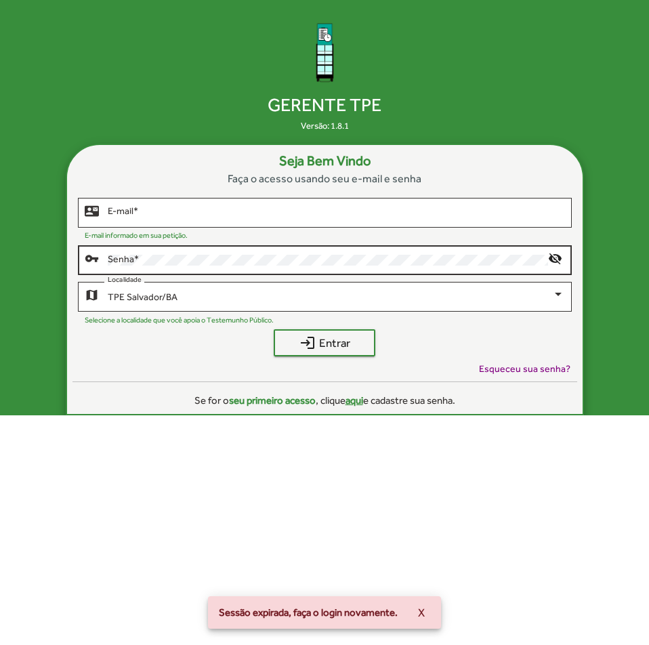
drag, startPoint x: 246, startPoint y: 217, endPoint x: 258, endPoint y: 274, distance: 58.8
click at [246, 217] on input "E-mail *" at bounding box center [336, 212] width 456 height 11
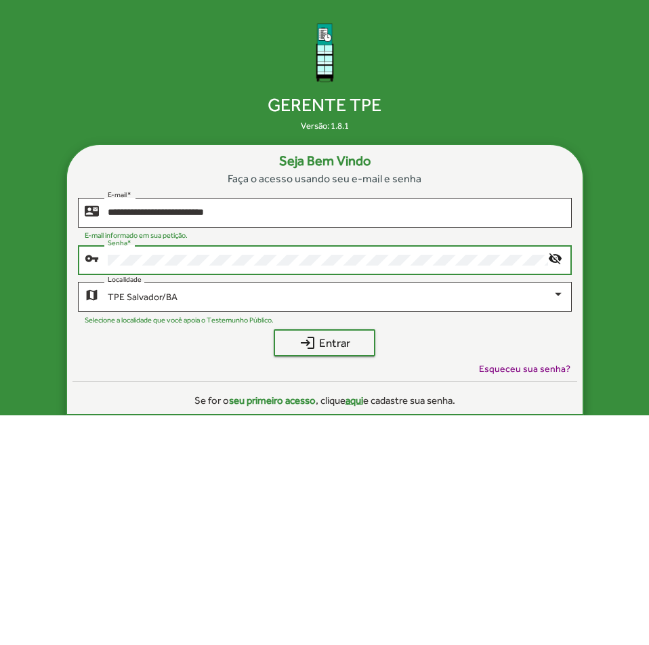
click at [274, 329] on button "login Entrar" at bounding box center [325, 342] width 102 height 27
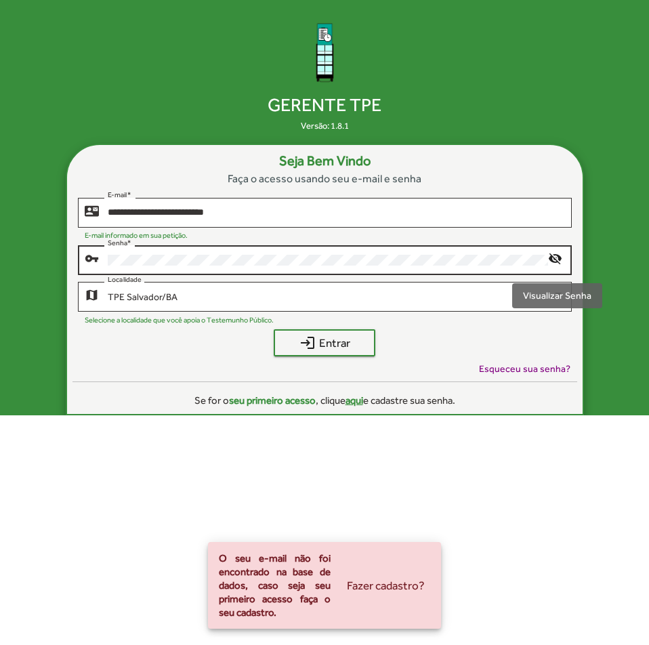
click at [556, 257] on mat-icon "visibility_off" at bounding box center [556, 259] width 16 height 16
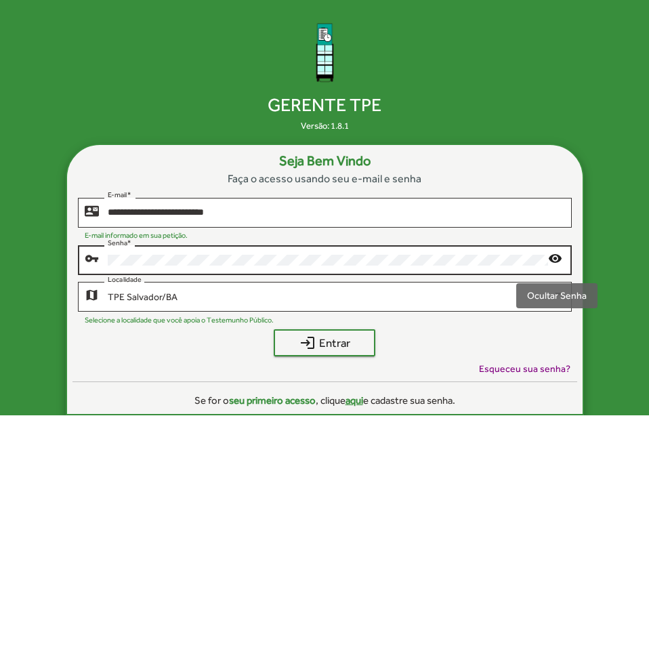
click at [556, 257] on mat-icon "visibility" at bounding box center [556, 259] width 16 height 16
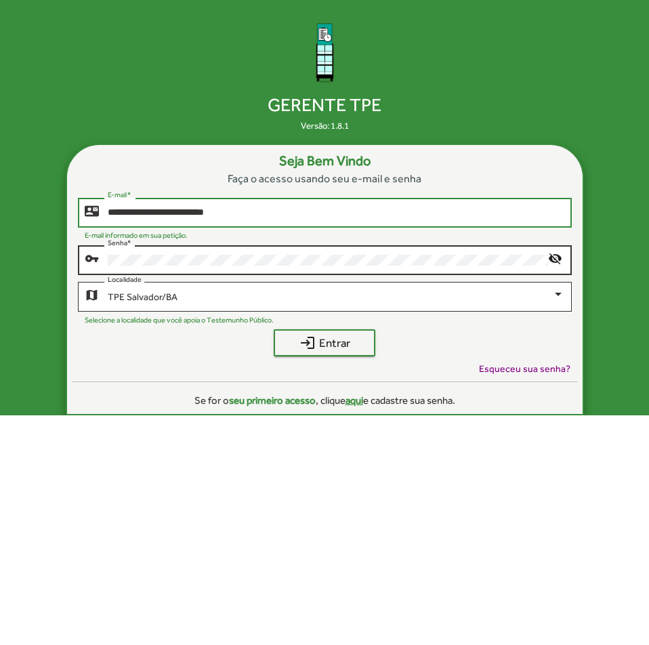
click at [169, 212] on input "**********" at bounding box center [336, 212] width 456 height 11
type input "**********"
click at [274, 329] on button "login Entrar" at bounding box center [325, 342] width 102 height 27
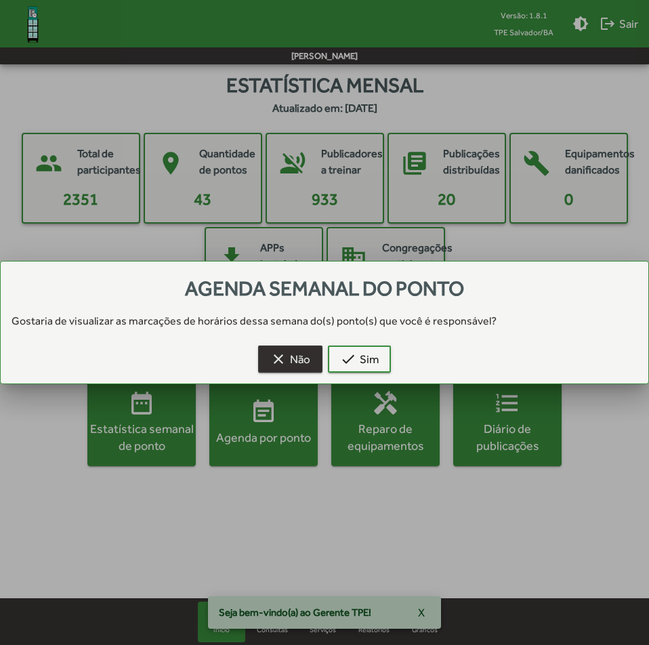
click at [298, 351] on span "clear Não" at bounding box center [290, 359] width 40 height 24
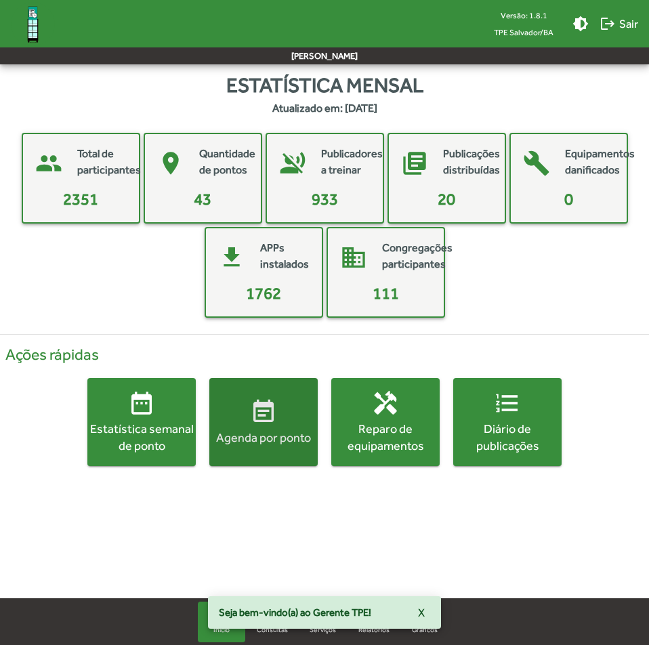
click at [267, 411] on mat-icon "event_note" at bounding box center [263, 411] width 27 height 27
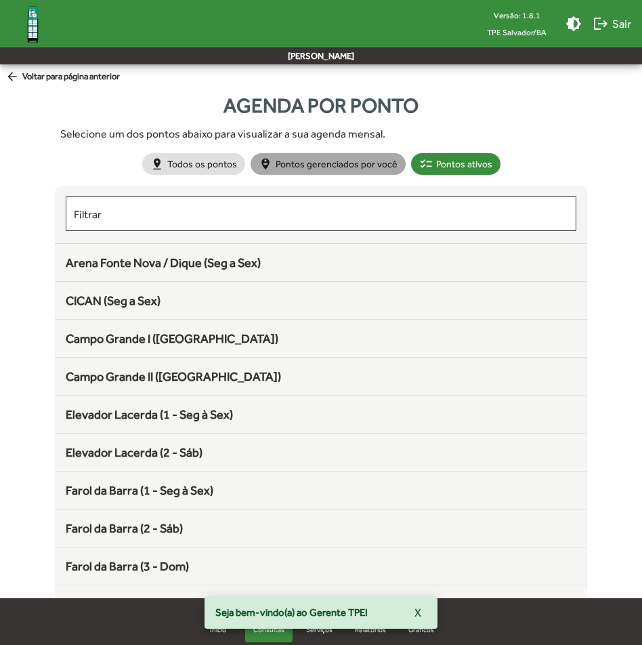
click at [333, 154] on mat-chip "person_pin_circle Pontos gerenciados por você" at bounding box center [328, 164] width 155 height 22
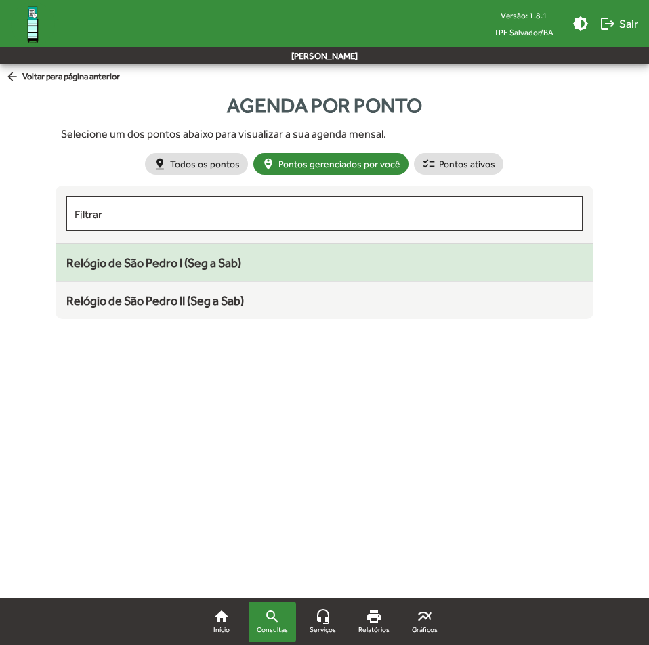
click at [196, 266] on span "Relógio de São Pedro I (Seg a Sab)" at bounding box center [153, 262] width 175 height 14
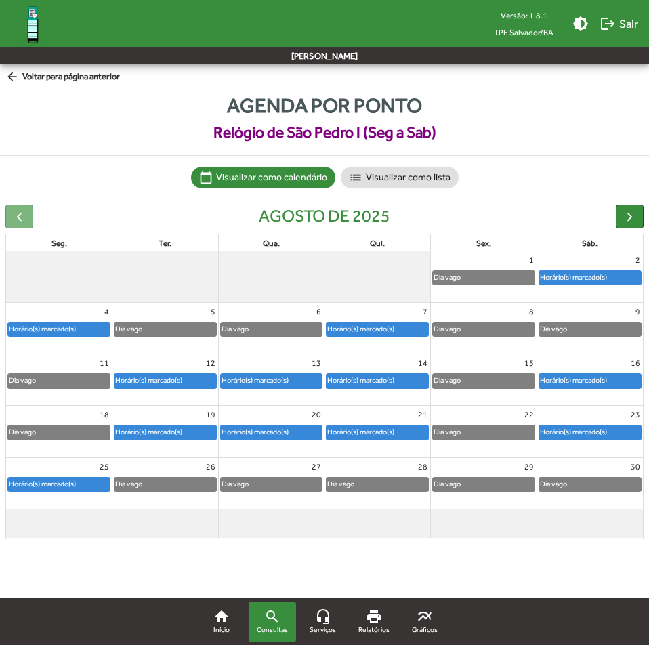
click at [167, 391] on div "Horário(s) marcado(s)" at bounding box center [165, 383] width 106 height 22
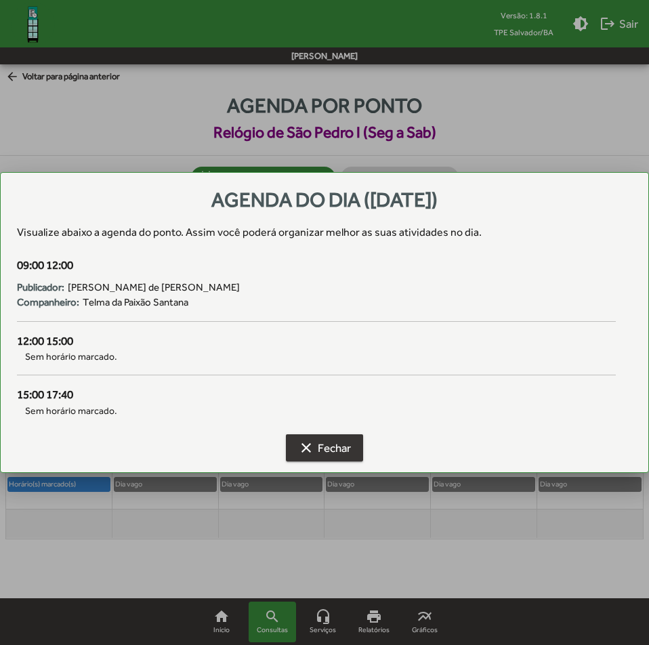
click at [332, 448] on span "clear Fechar" at bounding box center [324, 447] width 53 height 24
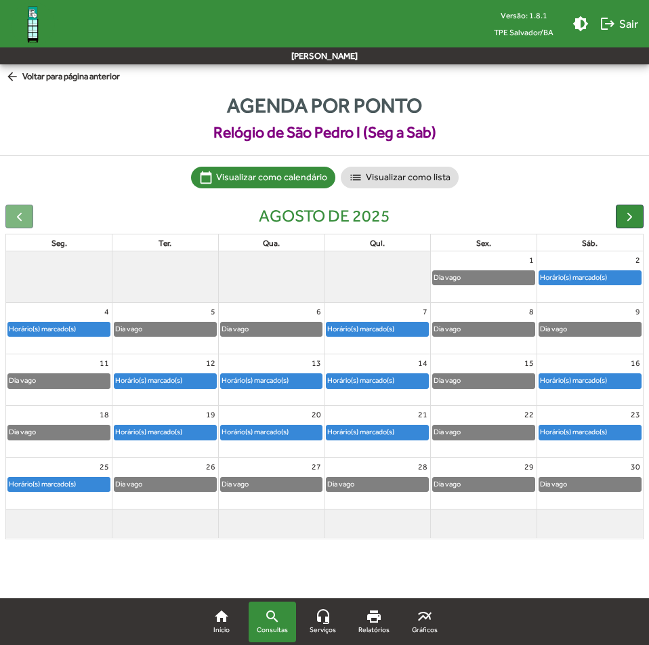
click at [274, 378] on div "Horário(s) marcado(s)" at bounding box center [255, 380] width 68 height 13
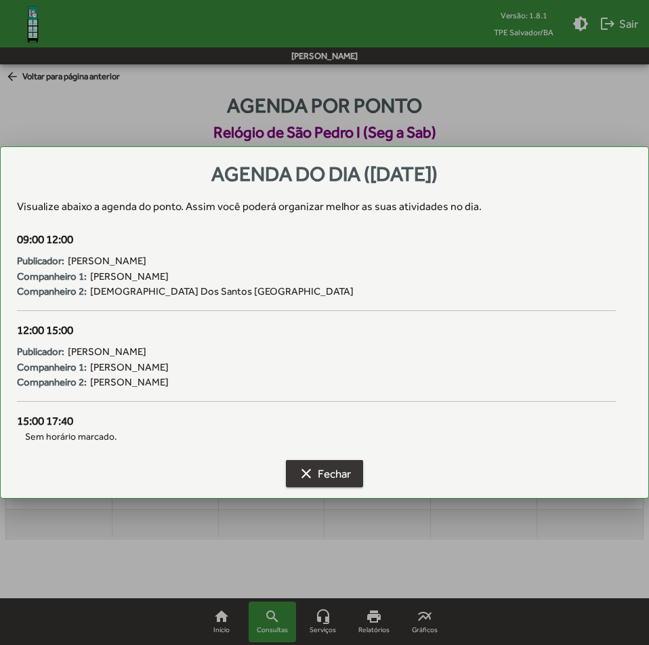
click at [326, 475] on span "clear Fechar" at bounding box center [324, 473] width 53 height 24
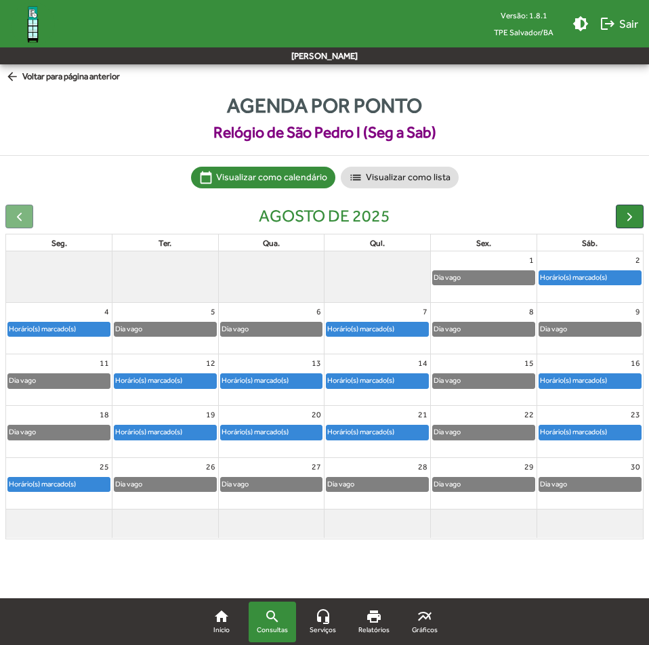
click at [390, 371] on div "14" at bounding box center [377, 363] width 106 height 18
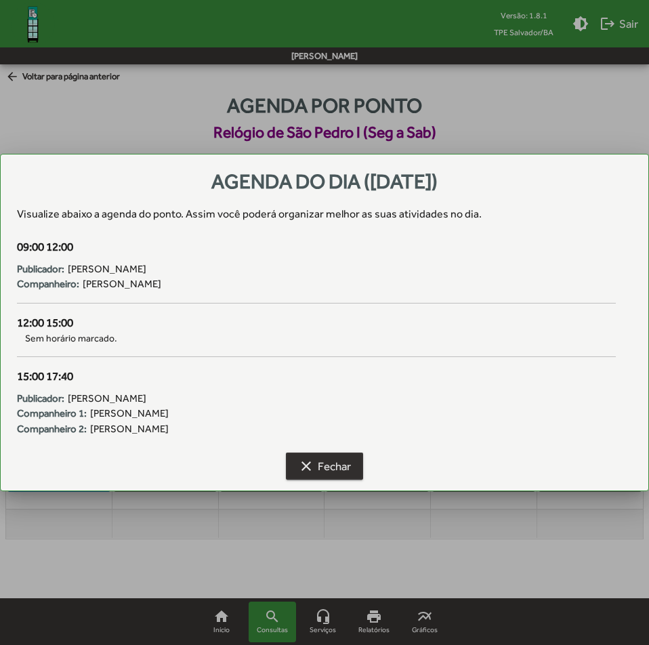
click at [337, 469] on span "clear Fechar" at bounding box center [324, 466] width 53 height 24
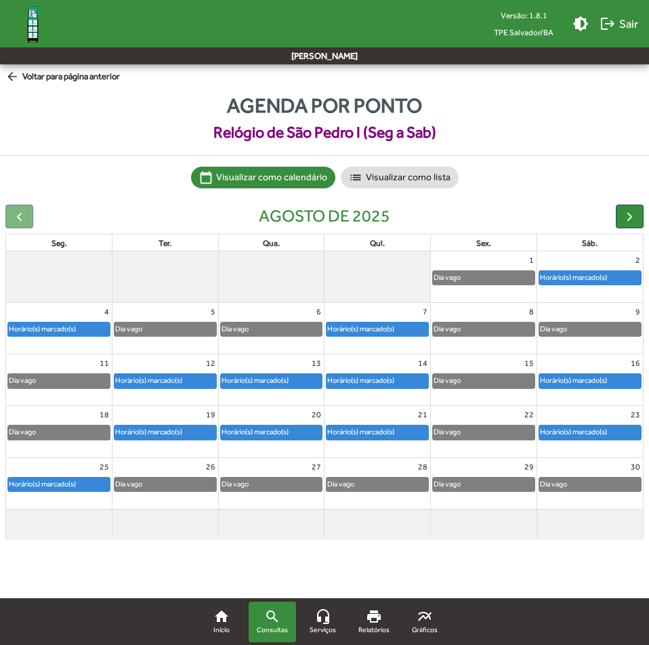
click at [580, 387] on div "Horário(s) marcado(s)" at bounding box center [590, 381] width 102 height 14
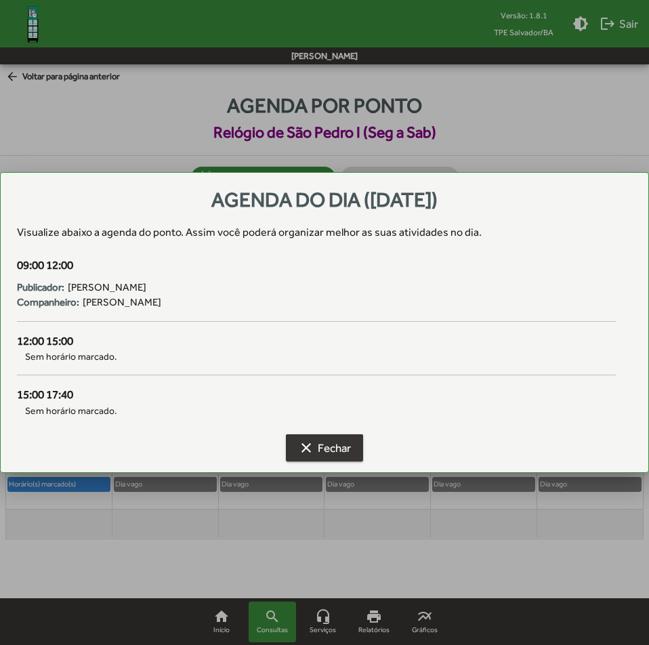
click at [304, 448] on mat-icon "clear" at bounding box center [306, 447] width 16 height 16
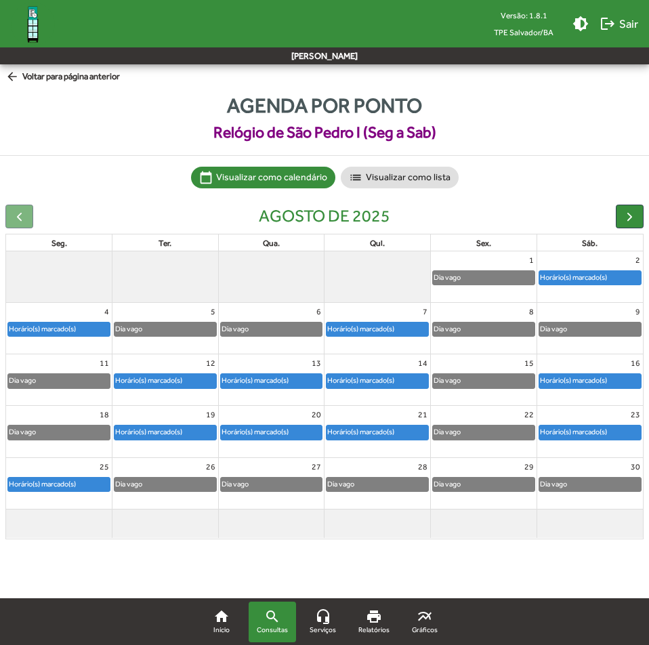
click at [14, 79] on mat-icon "arrow_back" at bounding box center [13, 77] width 17 height 15
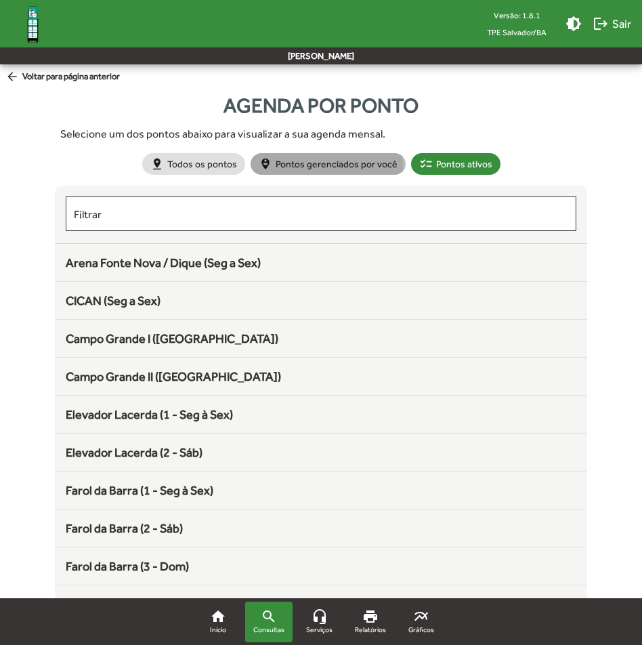
click at [318, 168] on mat-chip "person_pin_circle Pontos gerenciados por você" at bounding box center [328, 164] width 155 height 22
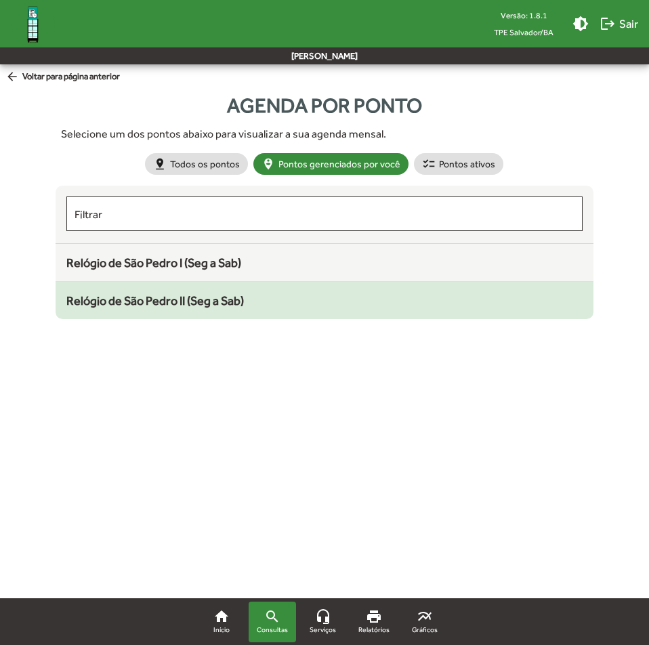
click at [213, 305] on span "Relógio de São Pedro II (Seg a Sab)" at bounding box center [154, 300] width 177 height 14
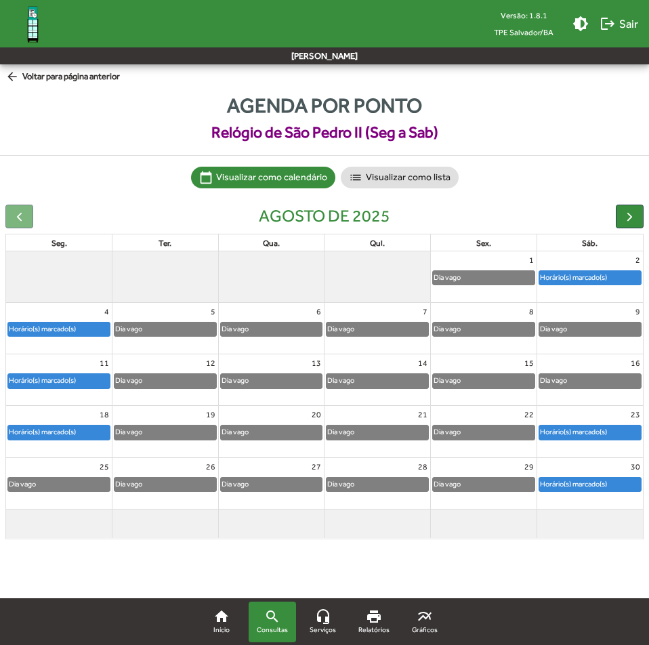
click at [40, 377] on div "Horário(s) marcado(s)" at bounding box center [42, 380] width 68 height 13
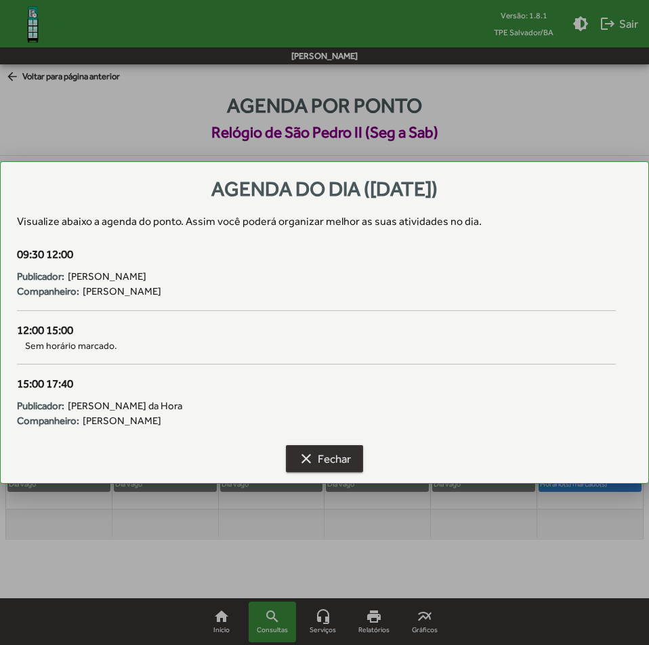
click at [316, 458] on span "clear Fechar" at bounding box center [324, 458] width 53 height 24
